Goal: Information Seeking & Learning: Learn about a topic

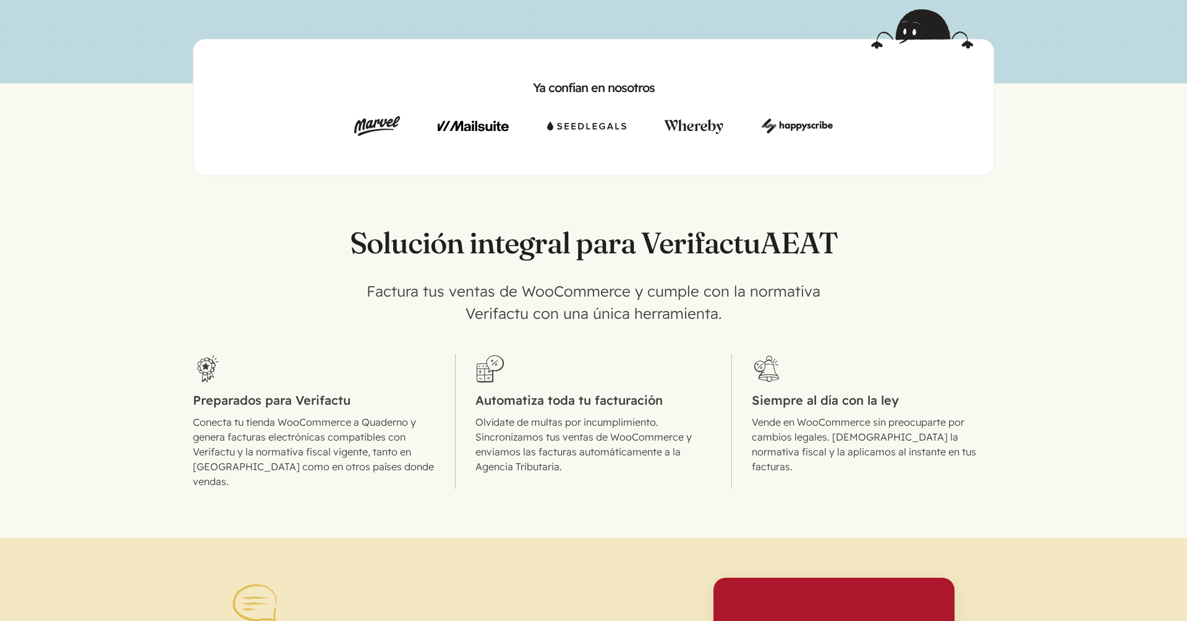
click at [358, 463] on p "Conecta tu tienda WooCommerce a Quaderno y genera facturas electrónicas compati…" at bounding box center [314, 452] width 242 height 74
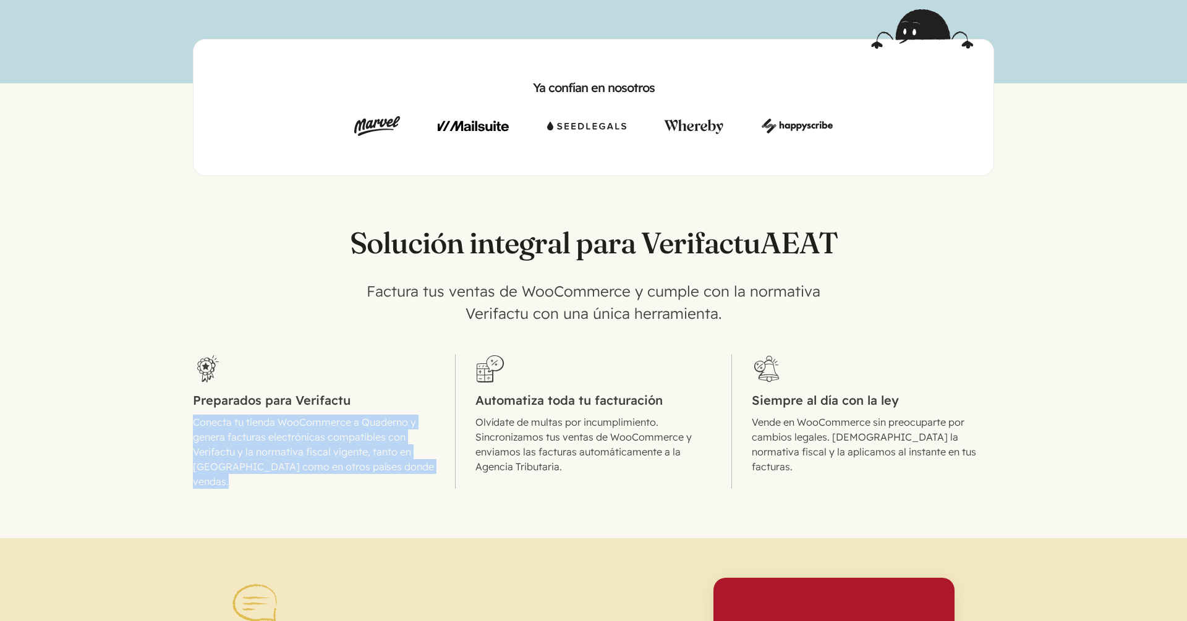
click at [358, 463] on p "Conecta tu tienda WooCommerce a Quaderno y genera facturas electrónicas compati…" at bounding box center [314, 452] width 242 height 74
copy ol "Conecta tu tienda WooCommerce a Quaderno y genera facturas electrónicas compati…"
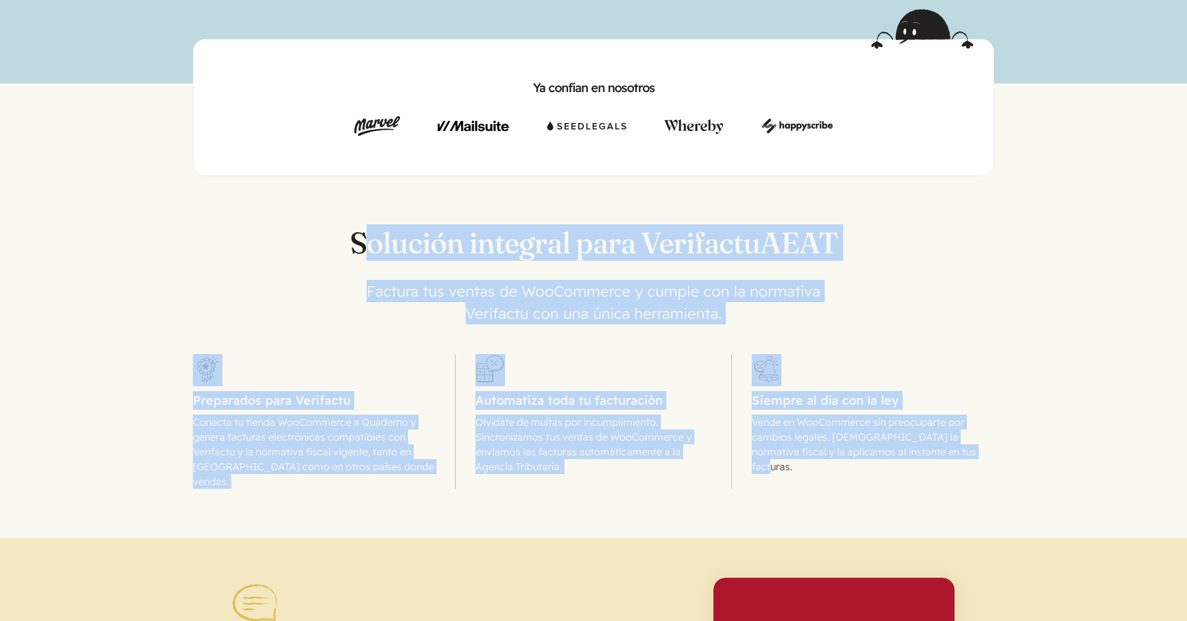
drag, startPoint x: 1008, startPoint y: 444, endPoint x: 338, endPoint y: 231, distance: 703.2
click at [338, 231] on section "Solución integral para Verifactu AEAT Factura tus ventas de WooCommerce y cumpl…" at bounding box center [593, 332] width 1187 height 313
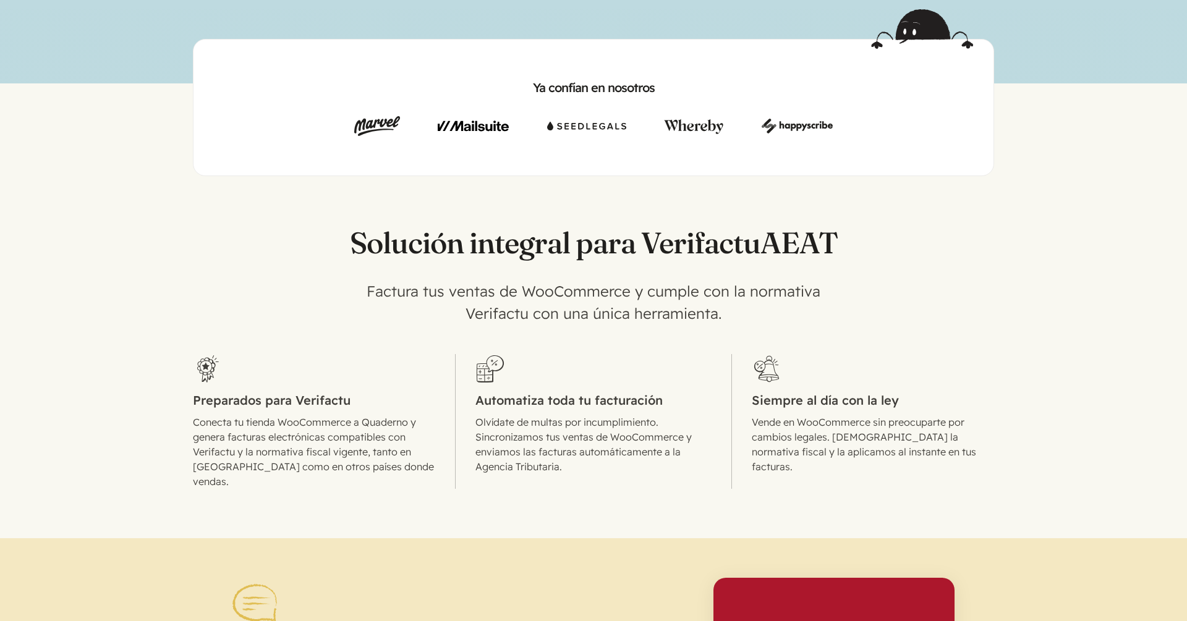
click at [553, 427] on p "Olvídate de multas por incumplimiento. Sincronizamos tus ventas de WooCommerce …" at bounding box center [593, 444] width 236 height 59
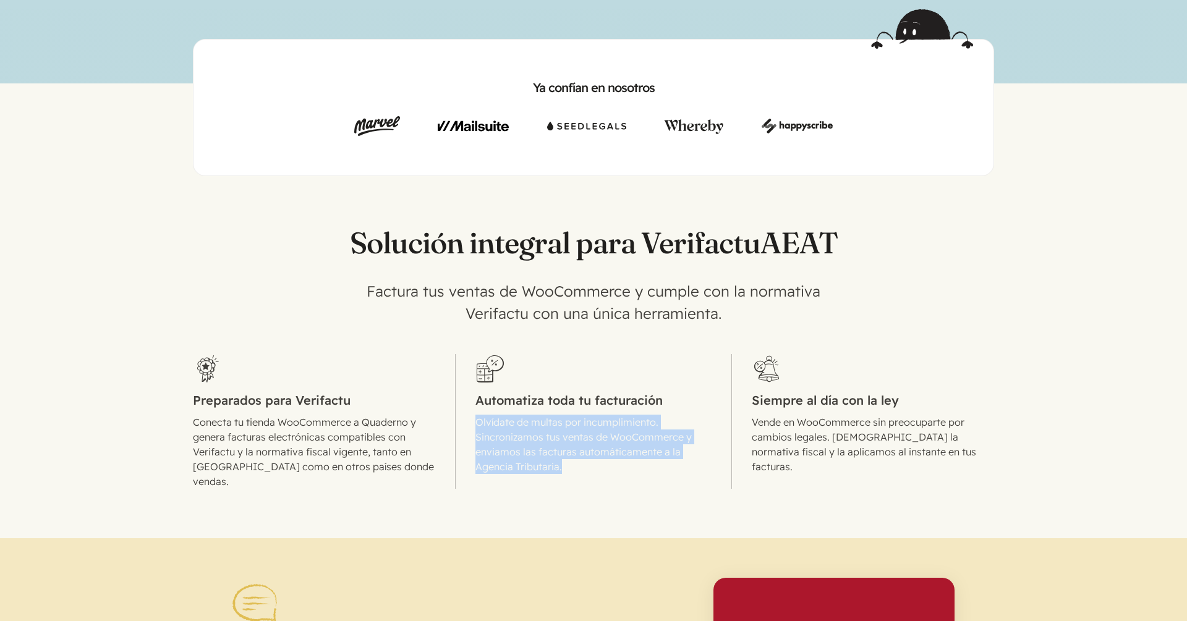
click at [553, 427] on p "Olvídate de multas por incumplimiento. Sincronizamos tus ventas de WooCommerce …" at bounding box center [593, 444] width 236 height 59
copy ol "Olvídate de multas por incumplimiento. Sincronizamos tus ventas de WooCommerce …"
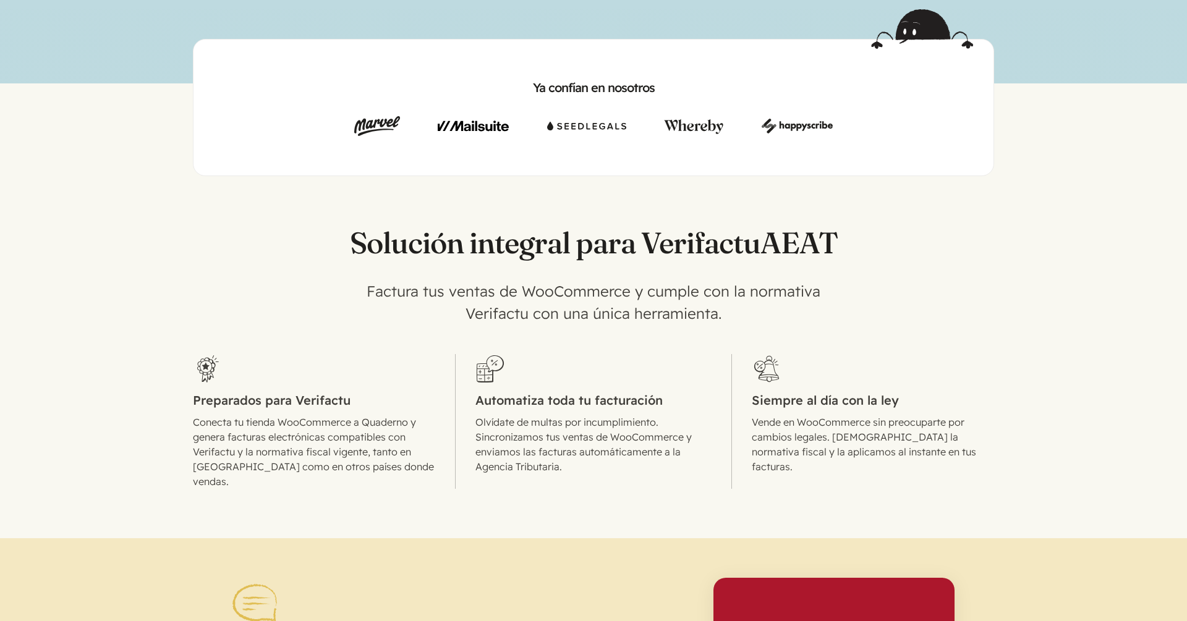
click at [1102, 163] on div "Ya confían en nosotros" at bounding box center [593, 92] width 1187 height 167
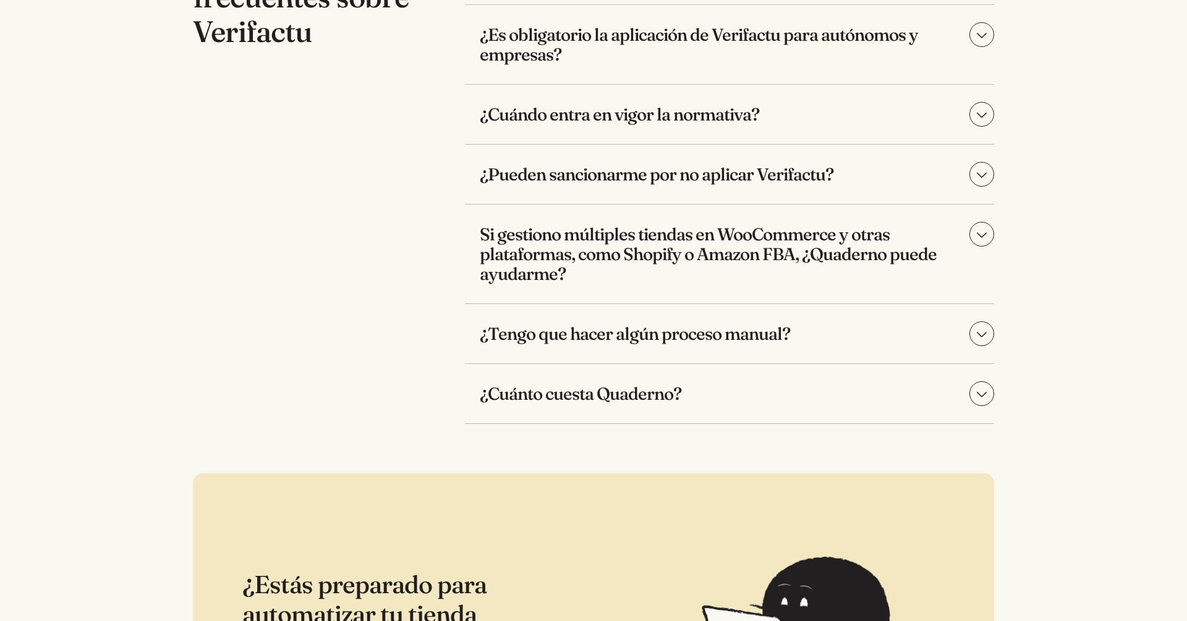
scroll to position [3959, 0]
